Goal: Task Accomplishment & Management: Use online tool/utility

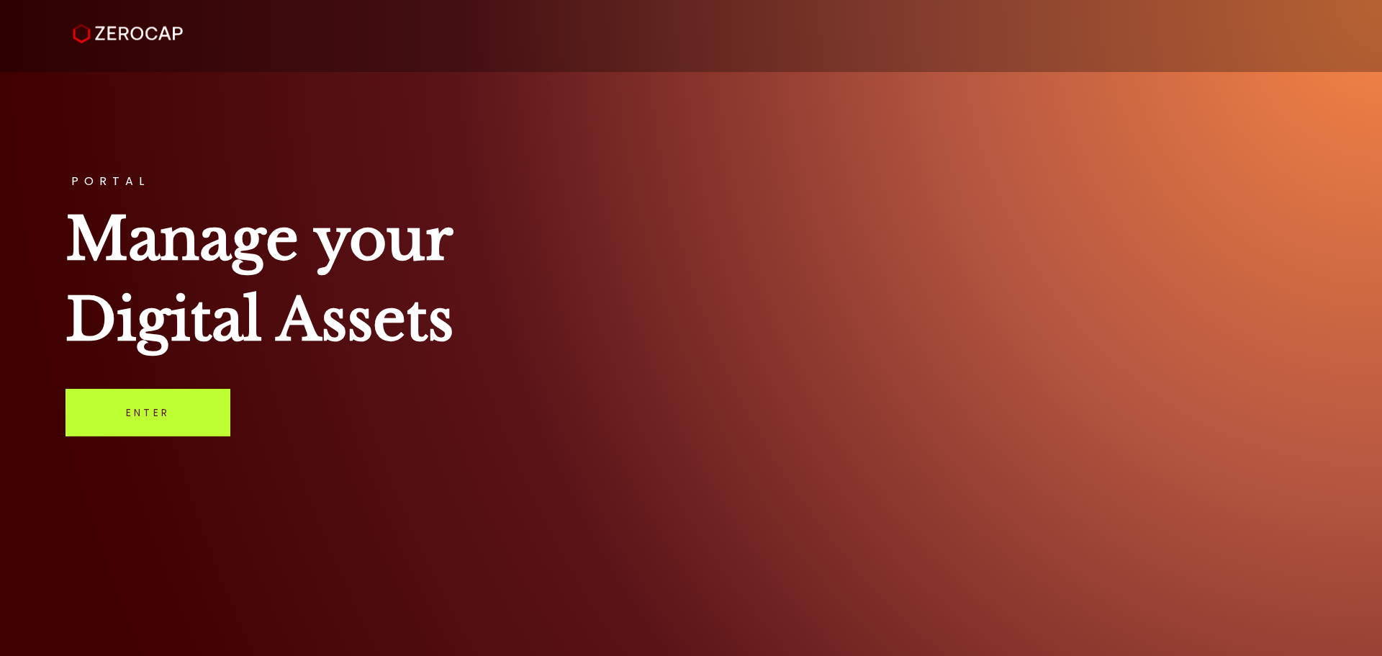
drag, startPoint x: 149, startPoint y: 431, endPoint x: 156, endPoint y: 429, distance: 7.5
click at [150, 431] on link "Enter" at bounding box center [147, 412] width 165 height 47
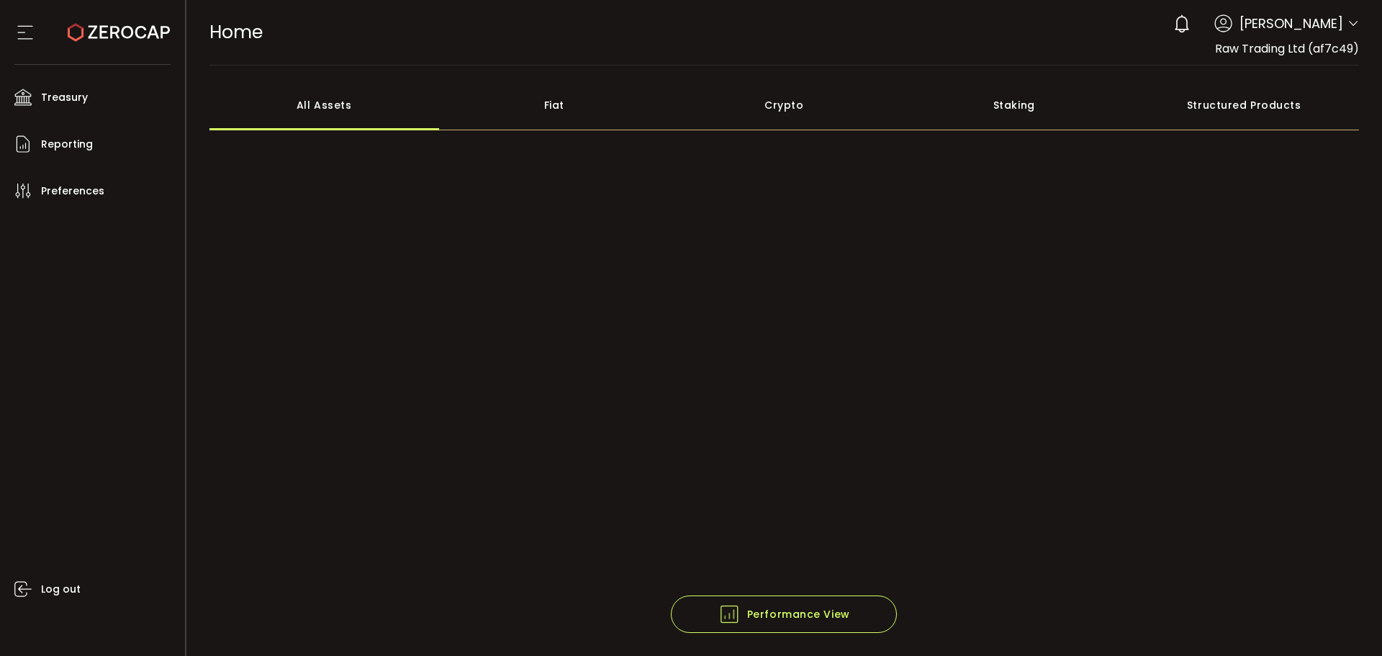
click at [1347, 23] on icon at bounding box center [1353, 24] width 12 height 12
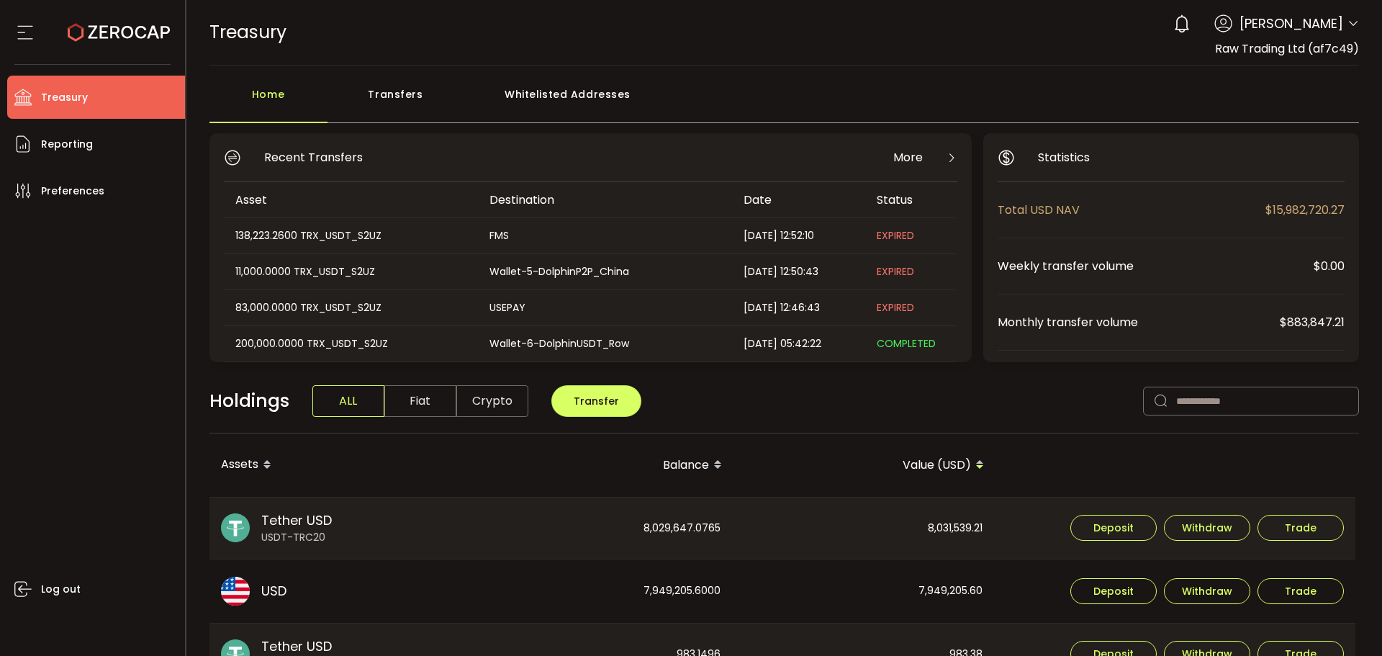
drag, startPoint x: 0, startPoint y: 273, endPoint x: 489, endPoint y: 173, distance: 498.6
click at [0, 273] on ul "Treasury Payments Trading Reporting Preferences Log out" at bounding box center [92, 360] width 185 height 591
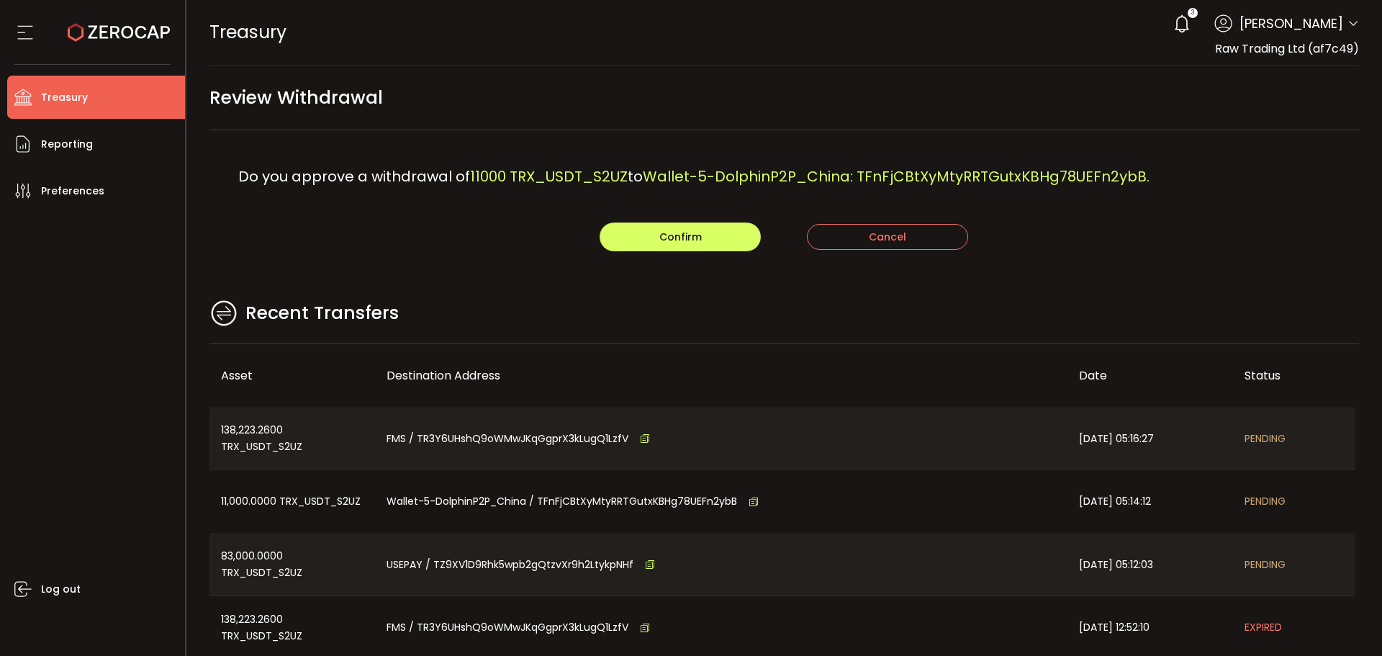
click at [470, 302] on div "Recent Transfers" at bounding box center [784, 320] width 1150 height 47
click at [656, 244] on button "Confirm" at bounding box center [679, 236] width 161 height 29
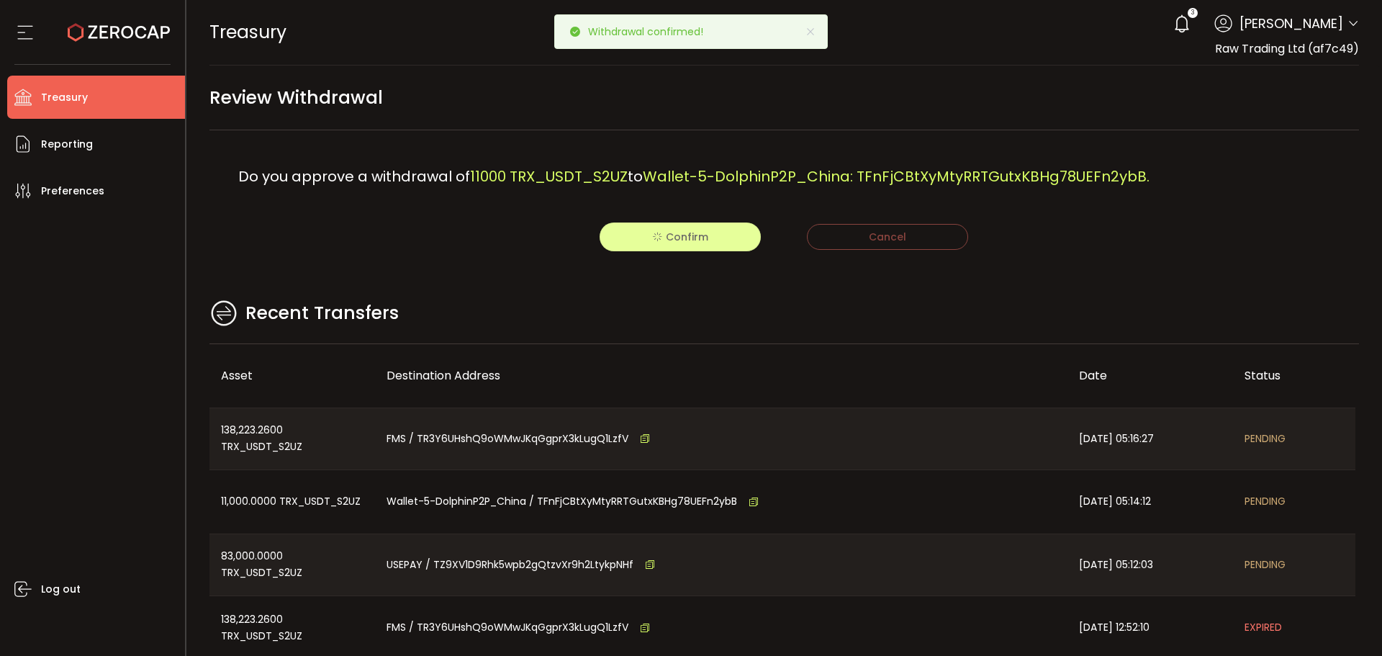
click at [475, 245] on div "Confirm Cancel" at bounding box center [784, 236] width 1150 height 29
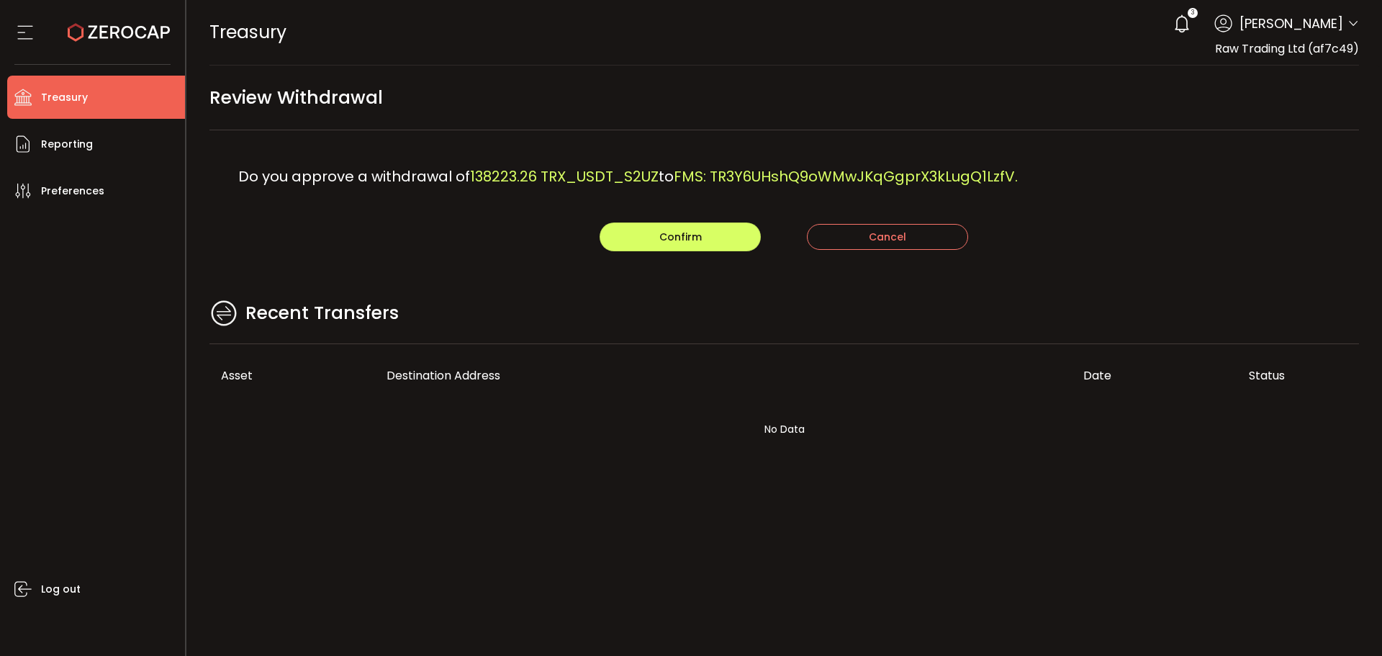
click at [471, 331] on div "Recent Transfers" at bounding box center [784, 320] width 1150 height 47
click at [428, 223] on div "Confirm Cancel" at bounding box center [784, 236] width 1150 height 29
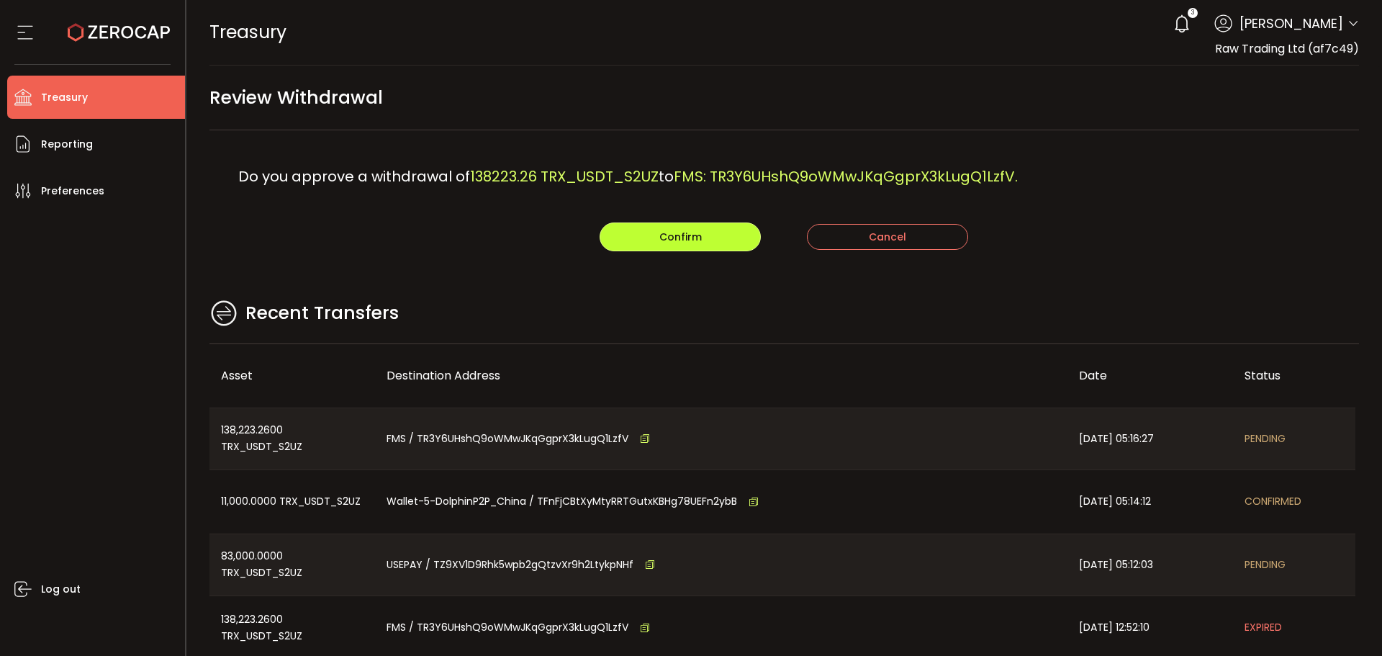
click at [691, 240] on span "Confirm" at bounding box center [680, 237] width 42 height 14
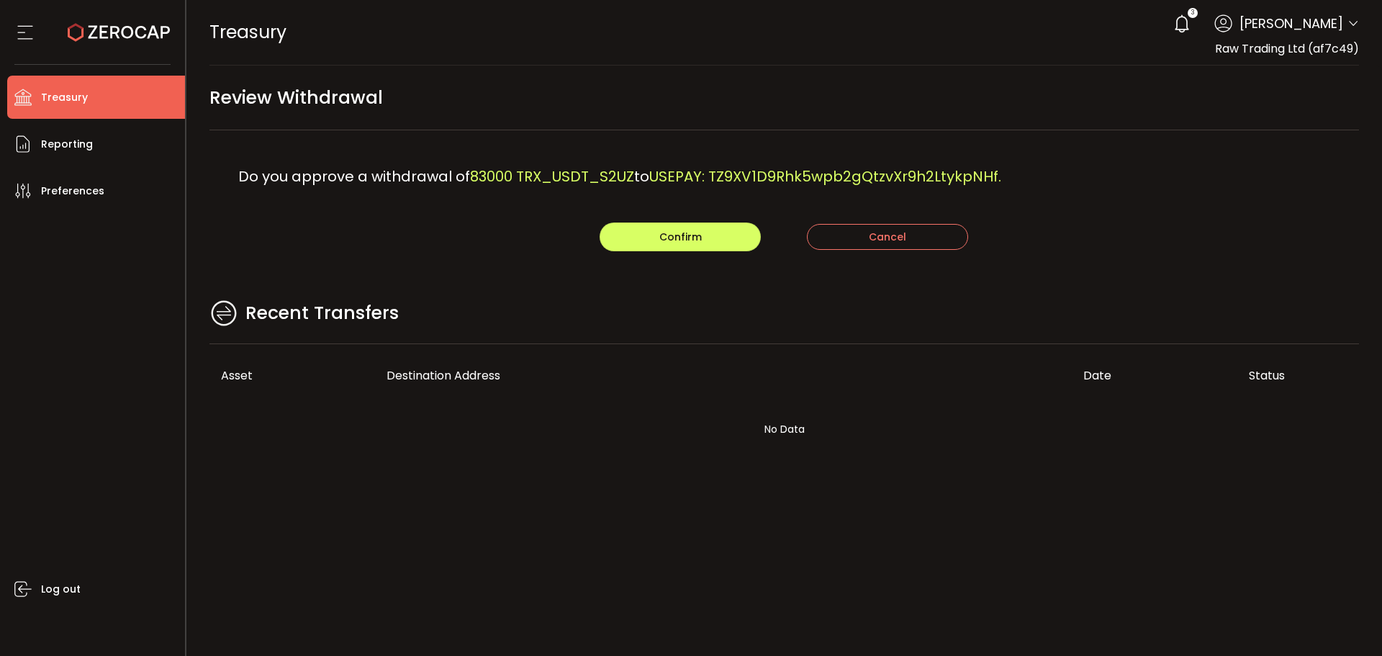
click at [450, 287] on main "Review Withdrawal Do you approve a withdrawal of 83000 TRX_USDT_S2UZ to USEPAY:…" at bounding box center [784, 278] width 1196 height 427
click at [643, 234] on button "Confirm" at bounding box center [679, 236] width 161 height 29
